Goal: Task Accomplishment & Management: Use online tool/utility

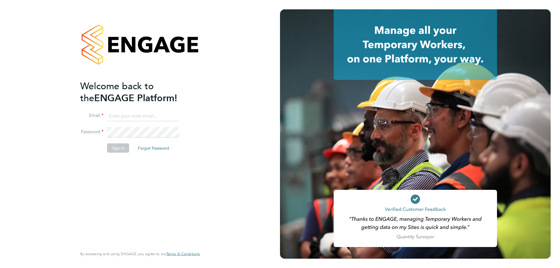
type input "[PERSON_NAME][EMAIL_ADDRESS][DOMAIN_NAME]"
click at [122, 148] on button "Sign In" at bounding box center [118, 147] width 22 height 9
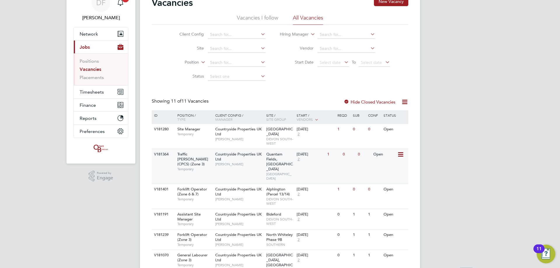
scroll to position [29, 0]
click at [95, 94] on button "Timesheets" at bounding box center [101, 91] width 54 height 13
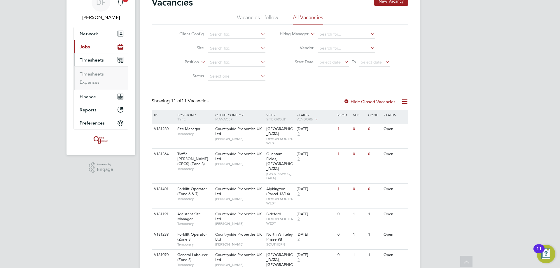
click at [89, 71] on ul "Timesheets Expenses" at bounding box center [101, 78] width 54 height 24
click at [90, 73] on link "Timesheets" at bounding box center [92, 74] width 24 height 6
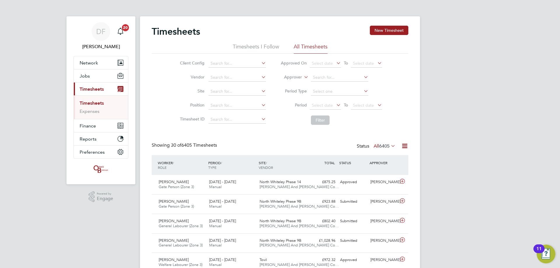
click at [374, 36] on div "Timesheets New Timesheet" at bounding box center [280, 34] width 257 height 17
click at [380, 31] on button "New Timesheet" at bounding box center [389, 30] width 38 height 9
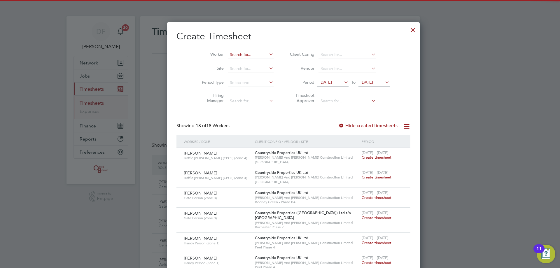
click at [228, 52] on input at bounding box center [251, 55] width 46 height 8
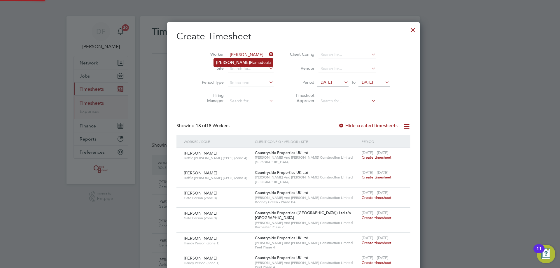
click at [233, 61] on li "Vasile Plamadeala" at bounding box center [243, 63] width 59 height 8
type input "Vasile Plamadeala"
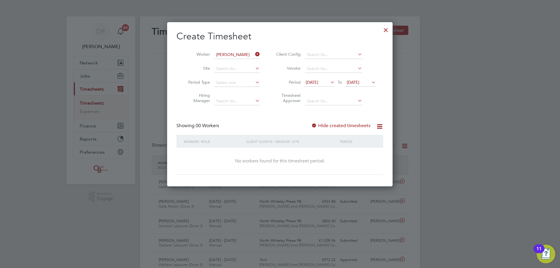
click at [329, 82] on icon at bounding box center [329, 82] width 0 height 8
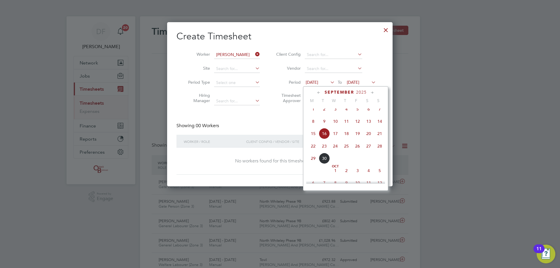
click at [316, 149] on span "22" at bounding box center [313, 146] width 11 height 11
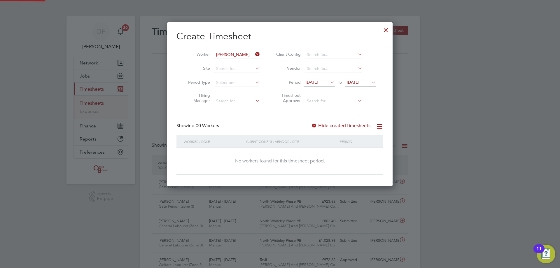
click at [359, 83] on span "23 Sep 2025" at bounding box center [353, 82] width 13 height 5
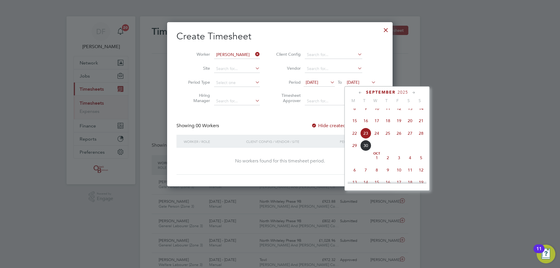
click at [418, 139] on span "28" at bounding box center [420, 133] width 11 height 11
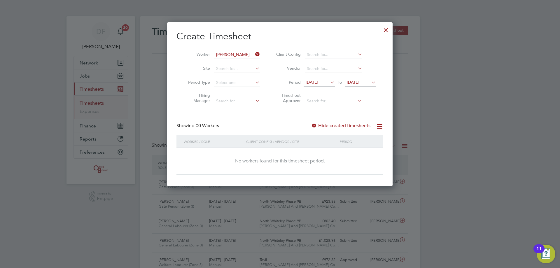
click at [325, 123] on label "Hide created timesheets" at bounding box center [340, 126] width 59 height 6
click at [325, 124] on label "Hide created timesheets" at bounding box center [340, 126] width 59 height 6
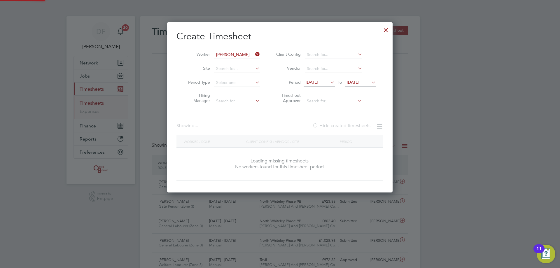
click at [325, 124] on label "Hide created timesheets" at bounding box center [341, 126] width 58 height 6
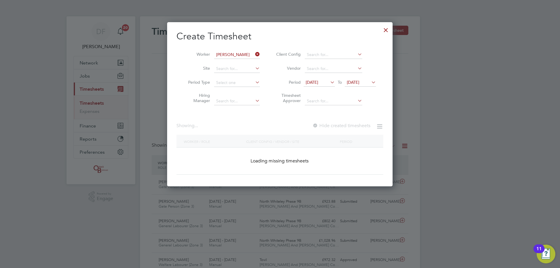
click at [325, 124] on label "Hide created timesheets" at bounding box center [341, 126] width 58 height 6
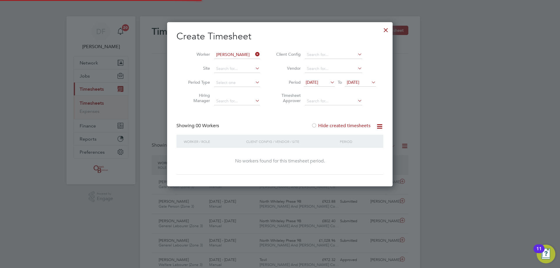
click at [325, 124] on label "Hide created timesheets" at bounding box center [340, 126] width 59 height 6
click at [326, 125] on label "Hide created timesheets" at bounding box center [340, 126] width 59 height 6
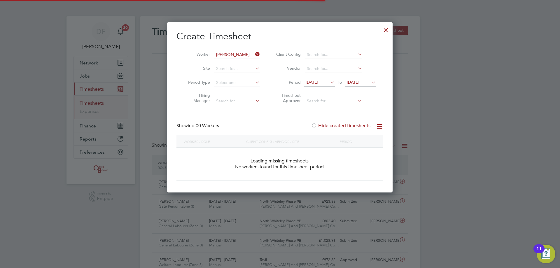
click at [326, 125] on label "Hide created timesheets" at bounding box center [340, 126] width 59 height 6
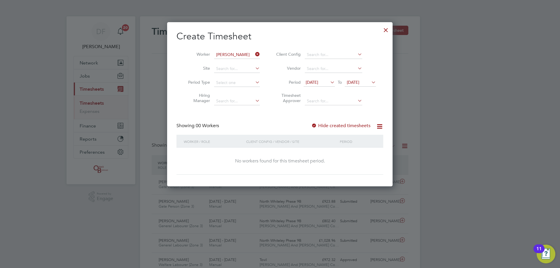
click at [254, 53] on icon at bounding box center [254, 54] width 0 height 8
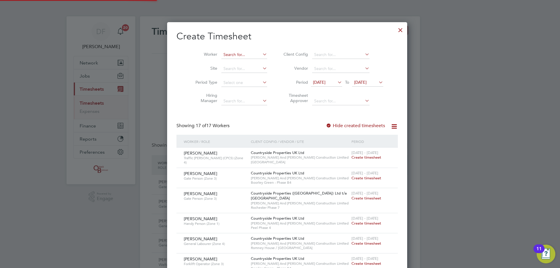
click at [232, 54] on input at bounding box center [244, 55] width 46 height 8
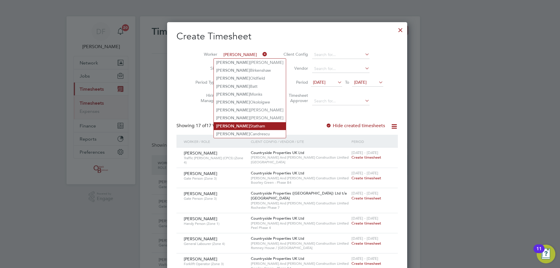
click at [237, 122] on li "Daniel Statham" at bounding box center [250, 126] width 72 height 8
type input "Daniel Statham"
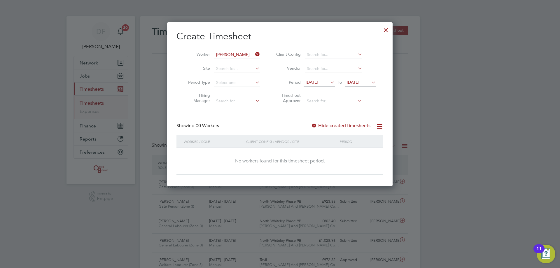
click at [323, 125] on label "Hide created timesheets" at bounding box center [340, 126] width 59 height 6
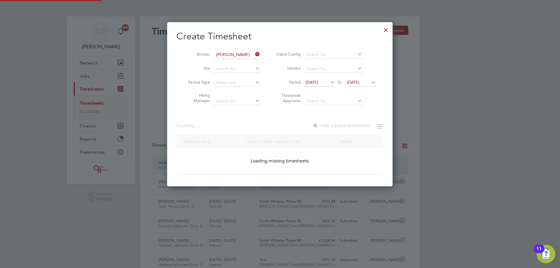
click at [323, 125] on label "Hide created timesheets" at bounding box center [341, 126] width 58 height 6
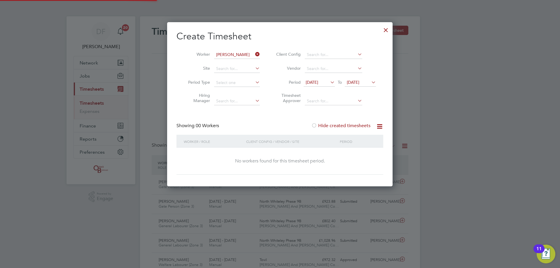
click at [323, 125] on label "Hide created timesheets" at bounding box center [340, 126] width 59 height 6
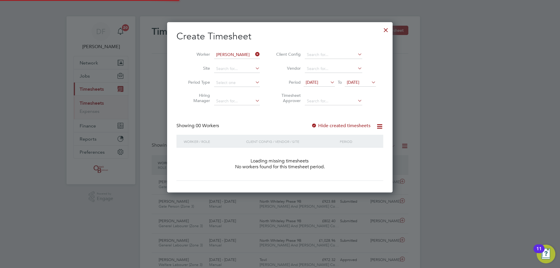
click at [323, 125] on label "Hide created timesheets" at bounding box center [340, 126] width 59 height 6
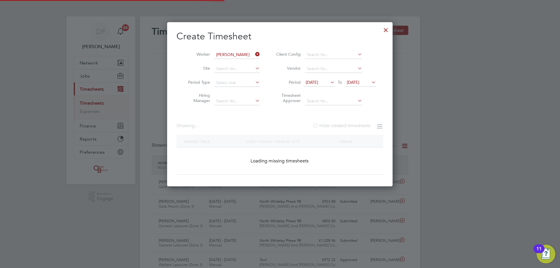
click at [323, 125] on label "Hide created timesheets" at bounding box center [341, 126] width 58 height 6
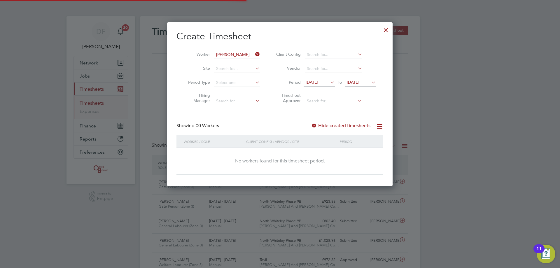
click at [323, 125] on label "Hide created timesheets" at bounding box center [340, 126] width 59 height 6
click at [254, 54] on icon at bounding box center [254, 54] width 0 height 8
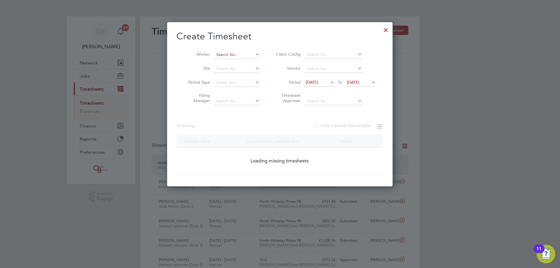
click at [239, 57] on input at bounding box center [237, 55] width 46 height 8
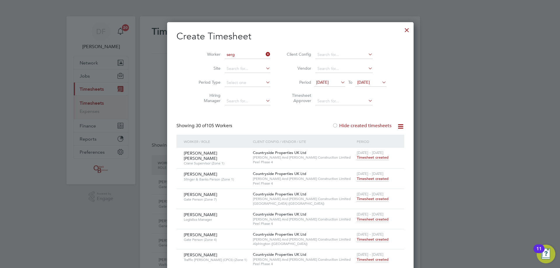
click at [240, 80] on li "Serg iu Plamadeala" at bounding box center [240, 78] width 53 height 8
type input "Sergiu Plamadeala"
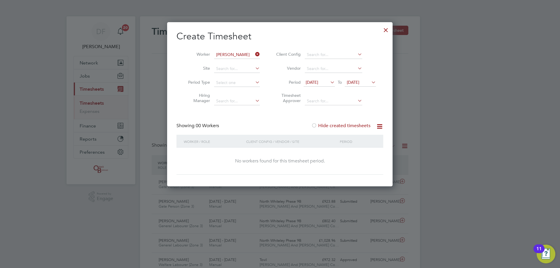
click at [350, 128] on div "Hide created timesheets" at bounding box center [341, 126] width 60 height 6
click at [350, 125] on label "Hide created timesheets" at bounding box center [340, 126] width 59 height 6
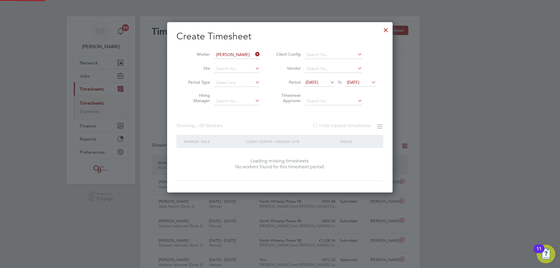
click at [350, 125] on label "Hide created timesheets" at bounding box center [341, 126] width 58 height 6
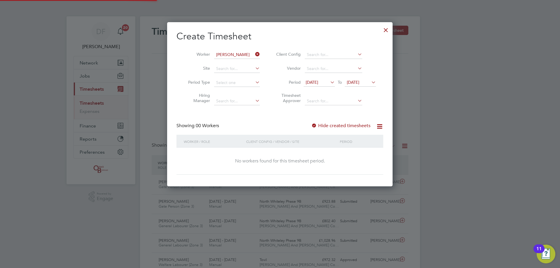
click at [350, 125] on label "Hide created timesheets" at bounding box center [340, 126] width 59 height 6
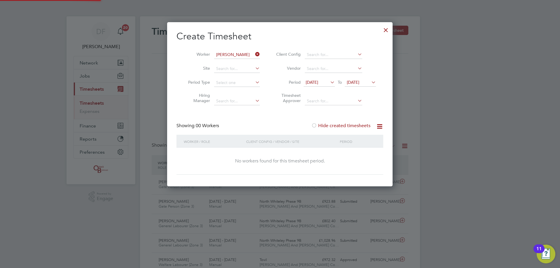
click at [350, 125] on label "Hide created timesheets" at bounding box center [340, 126] width 59 height 6
click at [386, 31] on div at bounding box center [386, 28] width 10 height 10
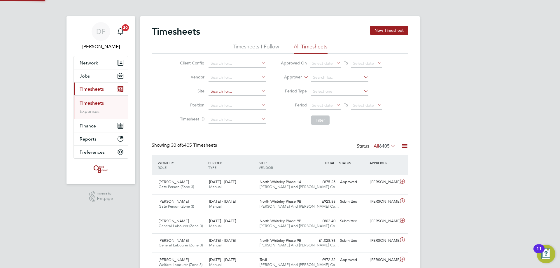
click at [214, 91] on input at bounding box center [236, 91] width 57 height 8
click at [232, 99] on li "Brox borough Park" at bounding box center [248, 100] width 80 height 8
type input "Broxborough Park"
click at [319, 121] on button "Filter" at bounding box center [320, 119] width 19 height 9
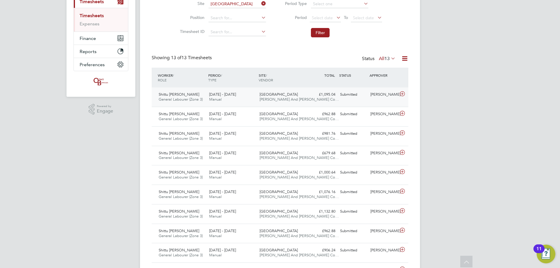
click at [403, 94] on icon at bounding box center [402, 94] width 7 height 5
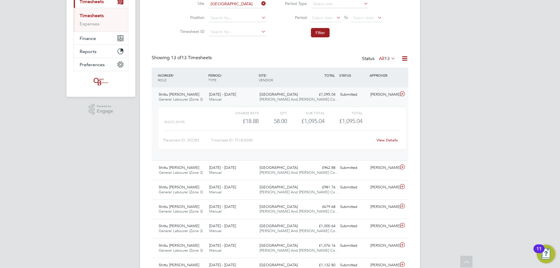
click at [280, 59] on div "Showing 13 of 13 Timesheets Status All 13" at bounding box center [280, 61] width 257 height 13
